Goal: Information Seeking & Learning: Stay updated

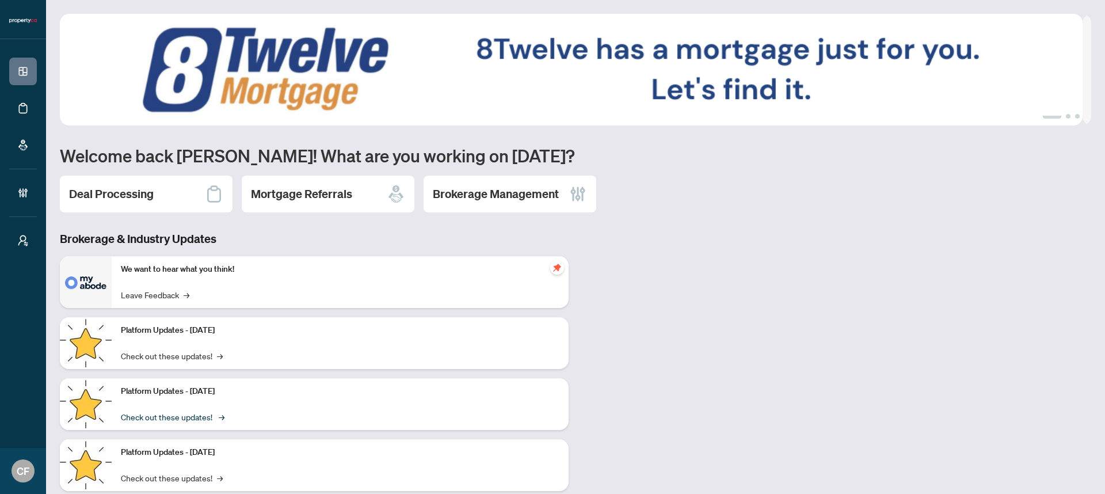
click at [200, 416] on link "Check out these updates! →" at bounding box center [172, 416] width 102 height 13
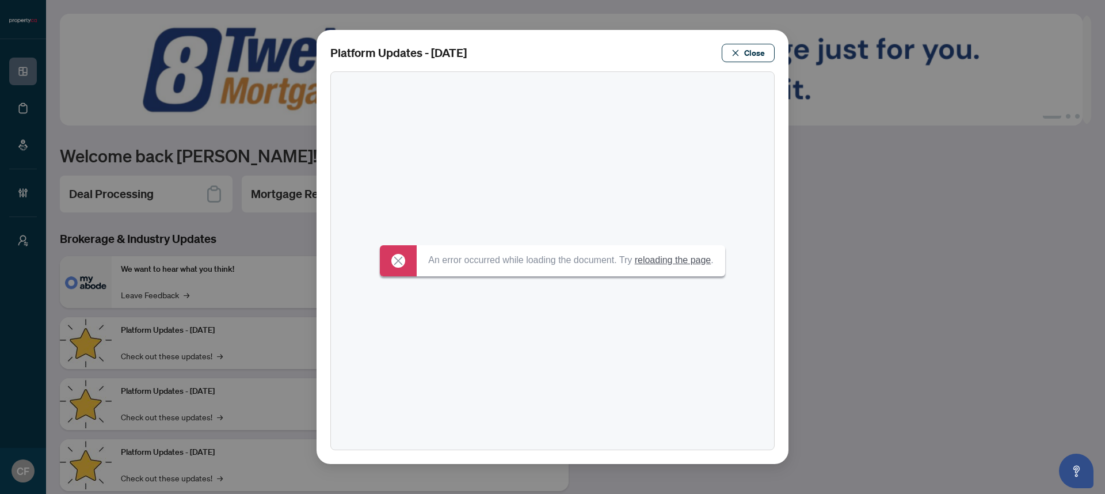
click at [689, 261] on link "reloading the page" at bounding box center [673, 260] width 77 height 10
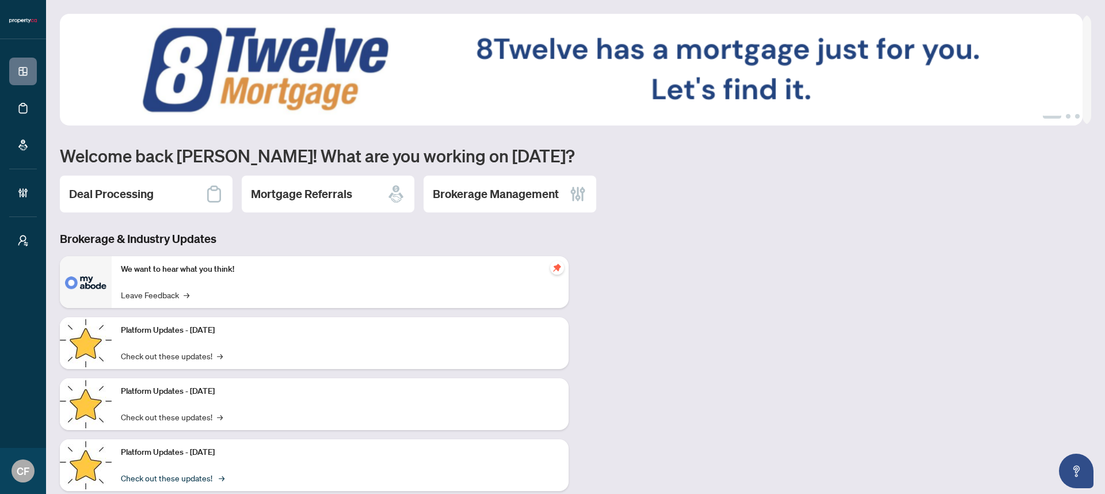
click at [182, 480] on link "Check out these updates! →" at bounding box center [172, 477] width 102 height 13
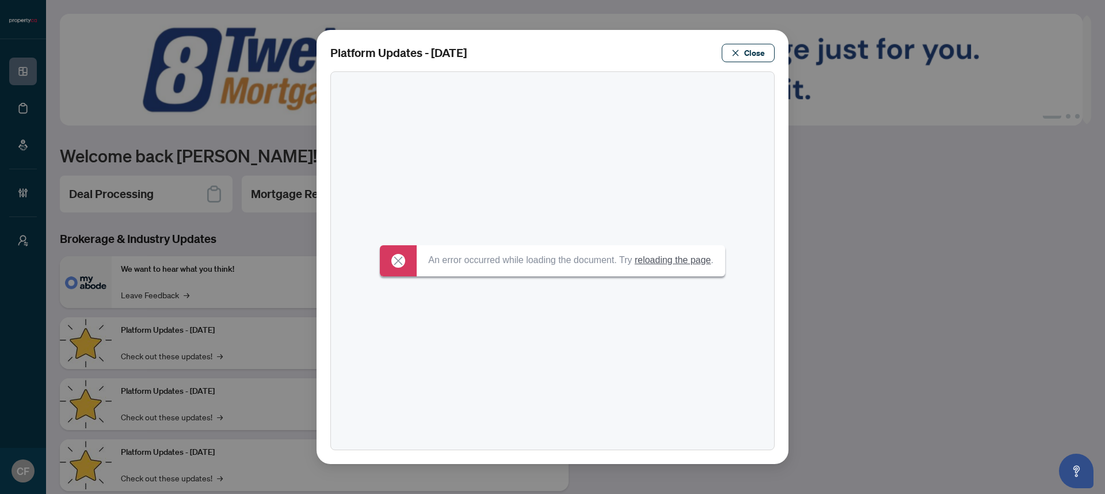
click at [675, 261] on link "reloading the page" at bounding box center [673, 260] width 77 height 10
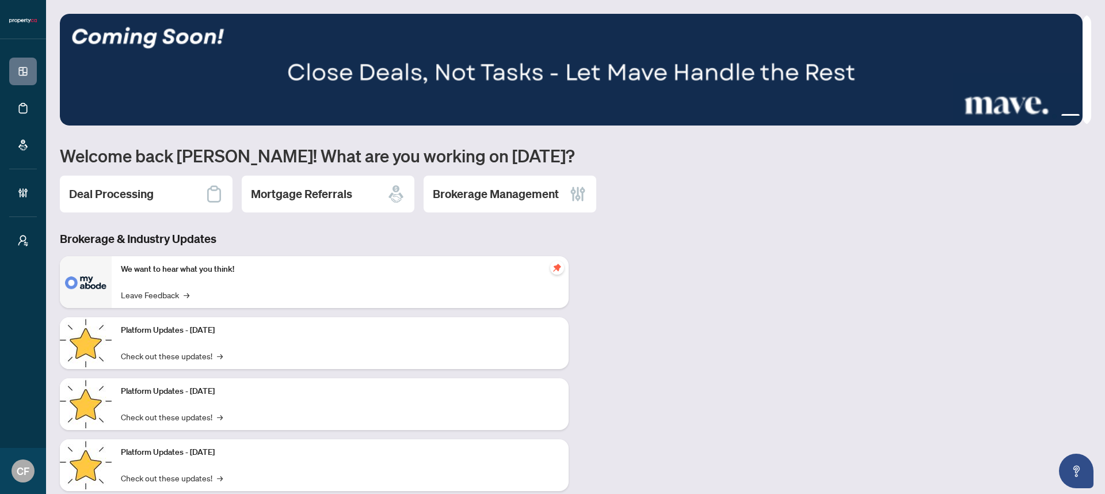
click at [1071, 117] on ul "1 2 3" at bounding box center [575, 116] width 1031 height 5
click at [1072, 114] on ul "1 2 3" at bounding box center [575, 116] width 1031 height 5
click at [1050, 119] on img at bounding box center [571, 70] width 1022 height 112
click at [1048, 116] on ul "1 2 3" at bounding box center [575, 116] width 1031 height 5
click at [1072, 114] on ul "1 2 3" at bounding box center [575, 116] width 1031 height 5
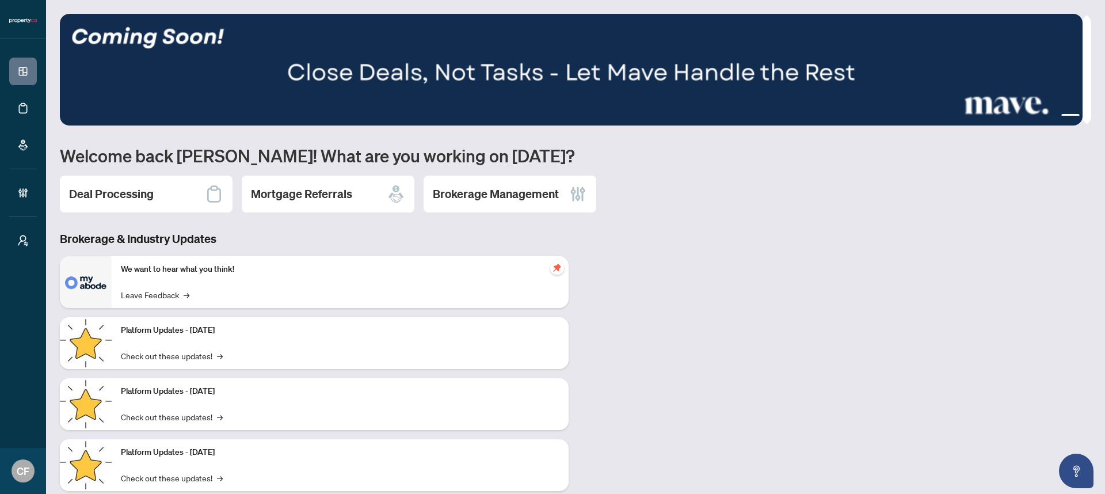
click at [1052, 115] on button "2" at bounding box center [1054, 116] width 5 height 5
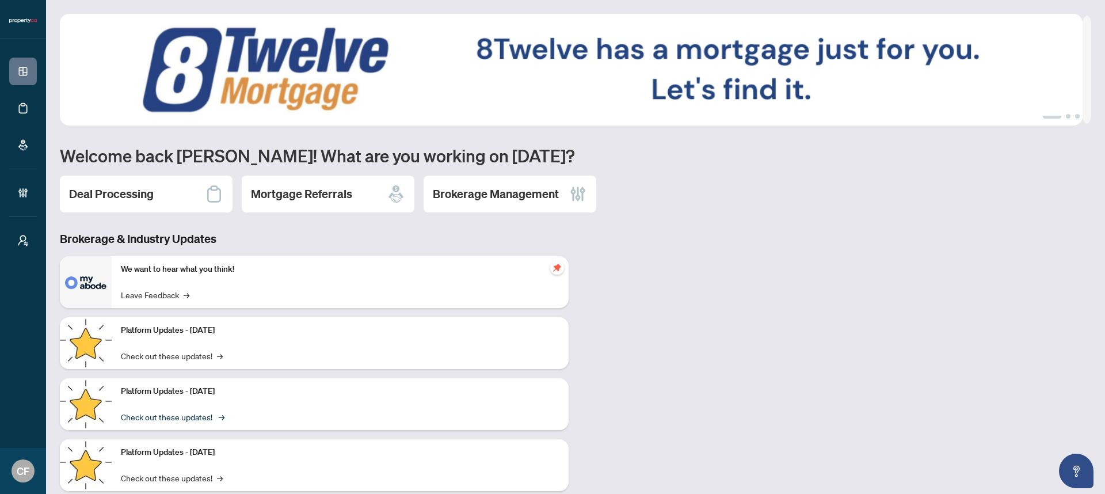
click at [167, 410] on link "Check out these updates! →" at bounding box center [172, 416] width 102 height 13
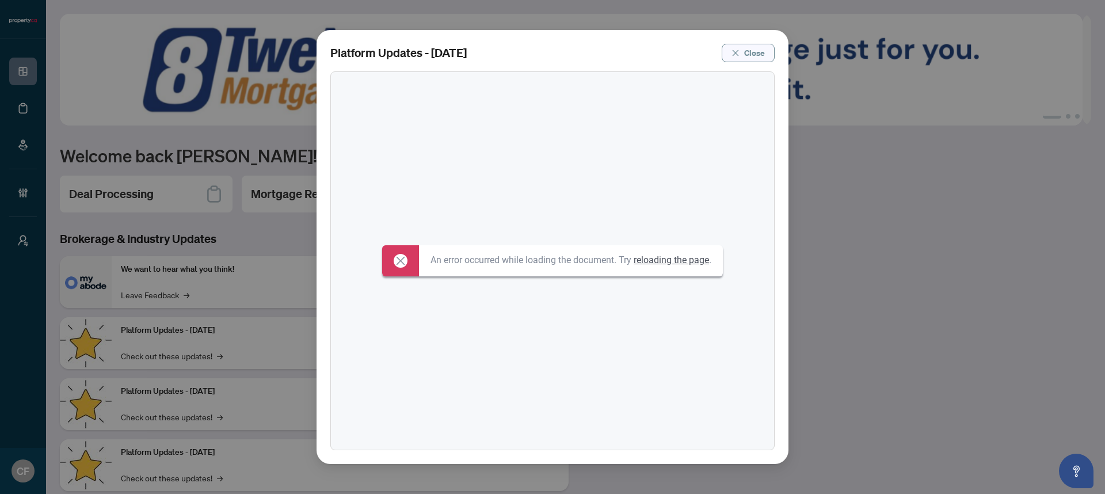
click at [764, 49] on span "Close" at bounding box center [754, 53] width 21 height 18
